Goal: Transaction & Acquisition: Subscribe to service/newsletter

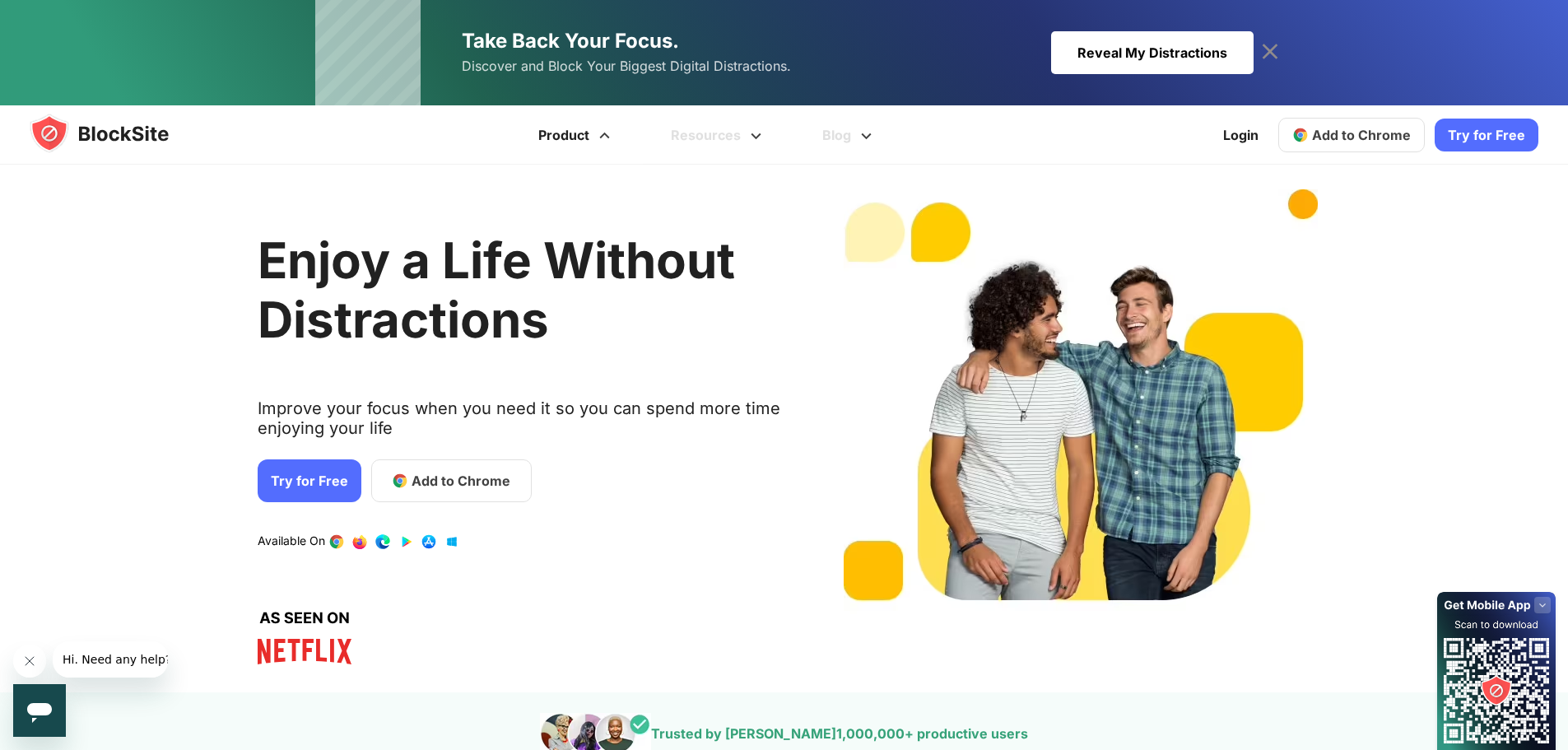
click at [589, 119] on link "Product" at bounding box center [576, 135] width 133 height 59
click at [271, 134] on div "Try for Free Product Get more info Stay Focused Increase Productivity Manage Yo…" at bounding box center [784, 135] width 1568 height 59
